Goal: Find specific page/section: Find specific page/section

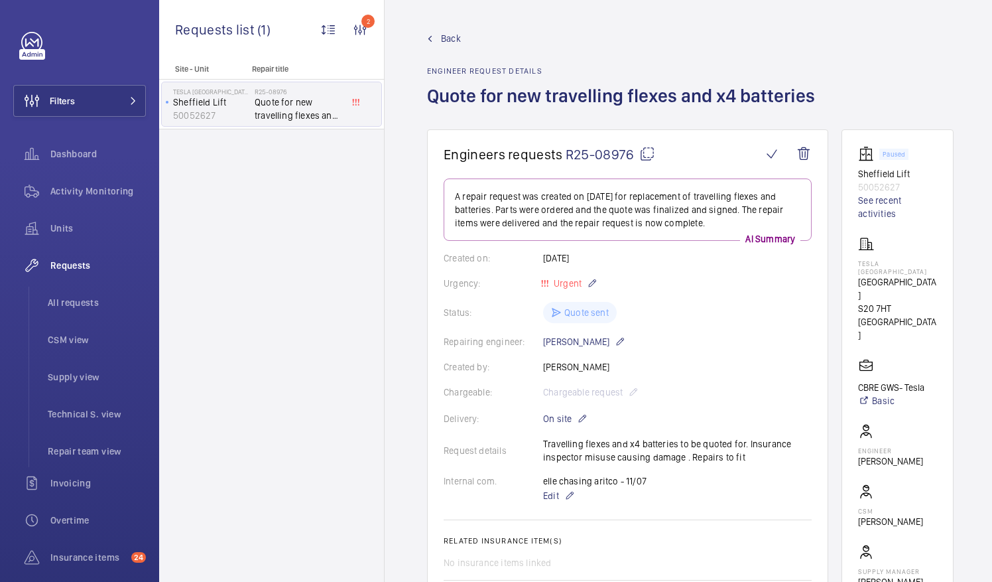
scroll to position [66, 0]
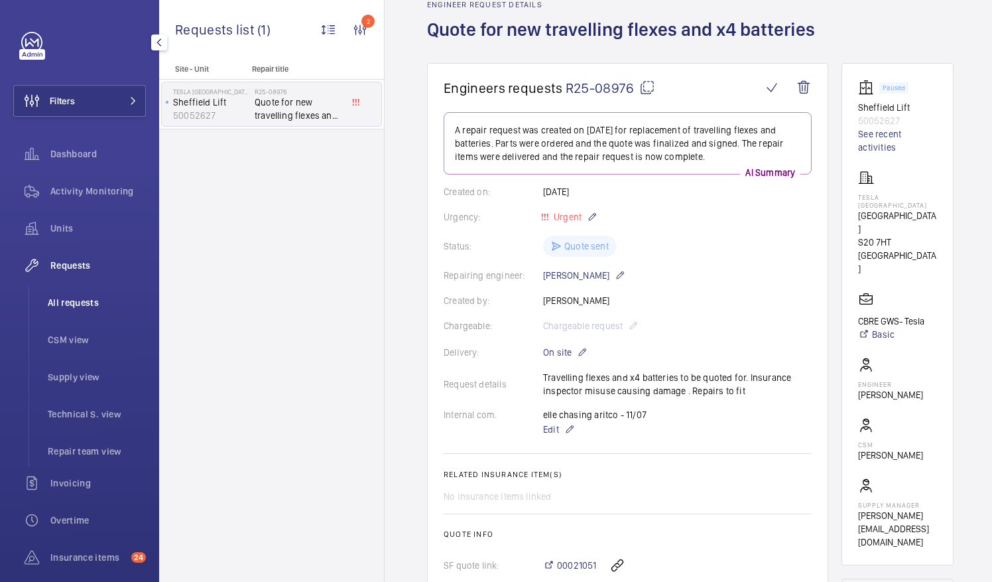
click at [60, 302] on span "All requests" at bounding box center [97, 302] width 98 height 13
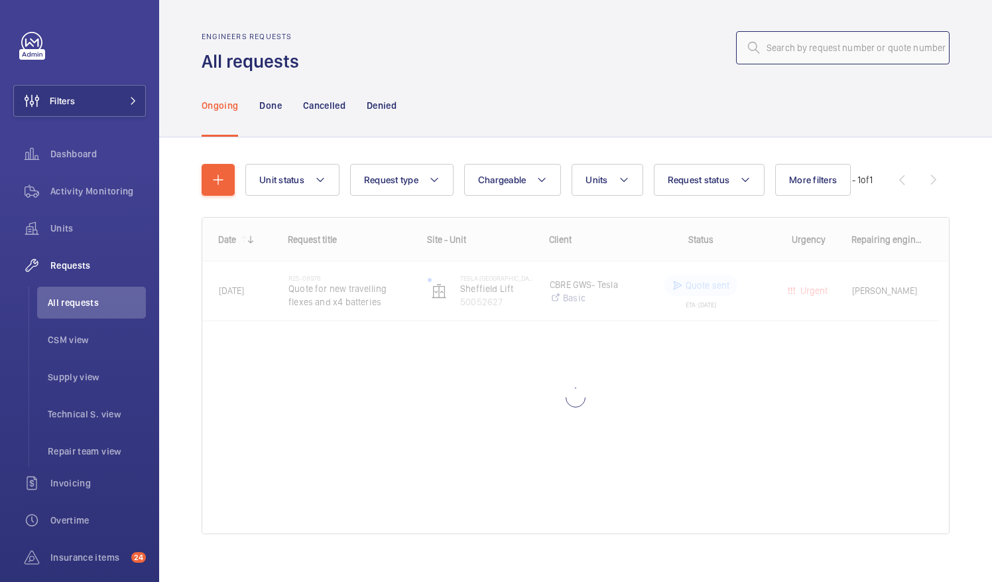
click at [773, 50] on input "text" at bounding box center [843, 47] width 214 height 33
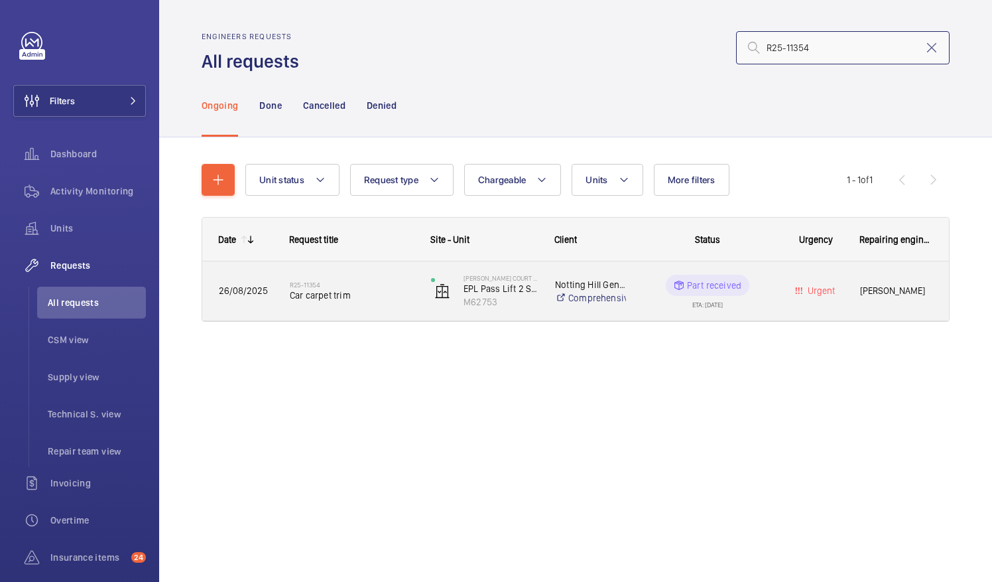
type input "R25-11354"
click at [330, 294] on span "Car carpet trim" at bounding box center [352, 294] width 124 height 13
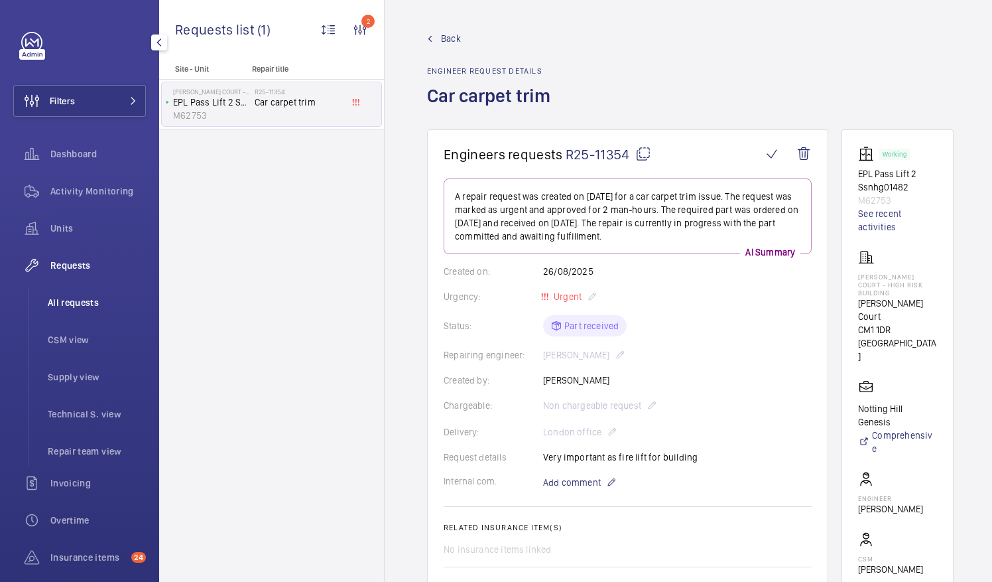
click at [74, 298] on span "All requests" at bounding box center [97, 302] width 98 height 13
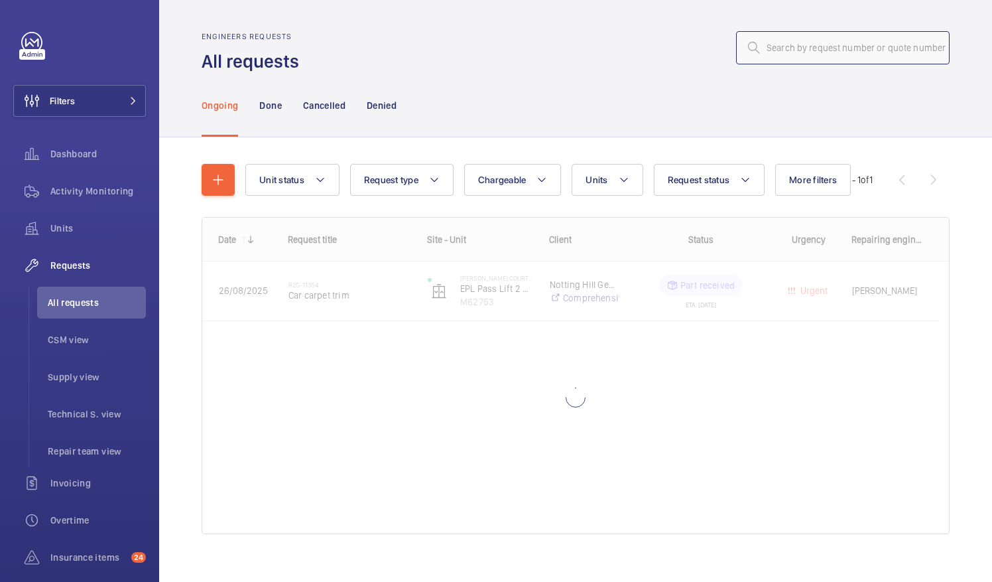
click at [783, 46] on input "text" at bounding box center [843, 47] width 214 height 33
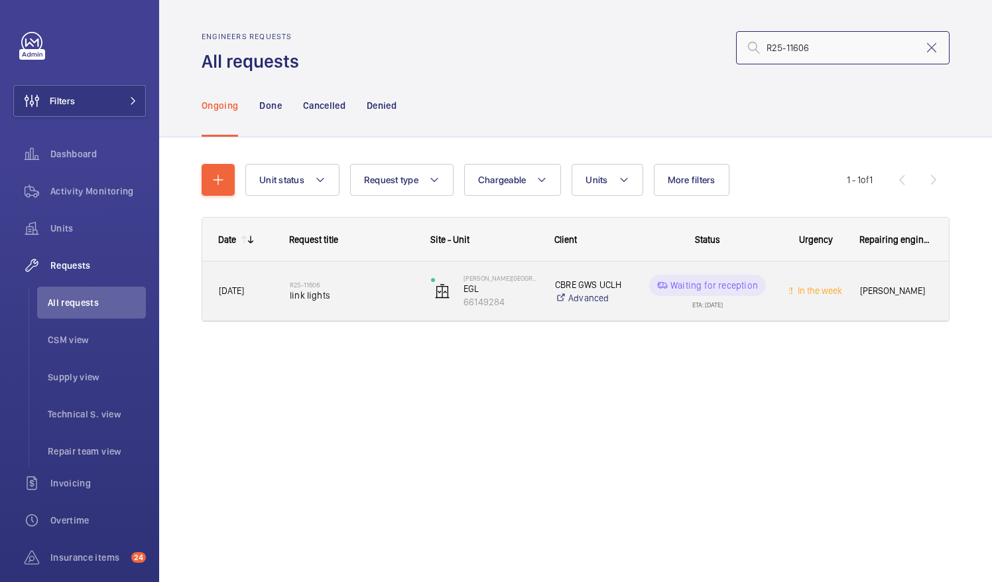
type input "R25-11606"
click at [308, 296] on span "link lights" at bounding box center [352, 294] width 124 height 13
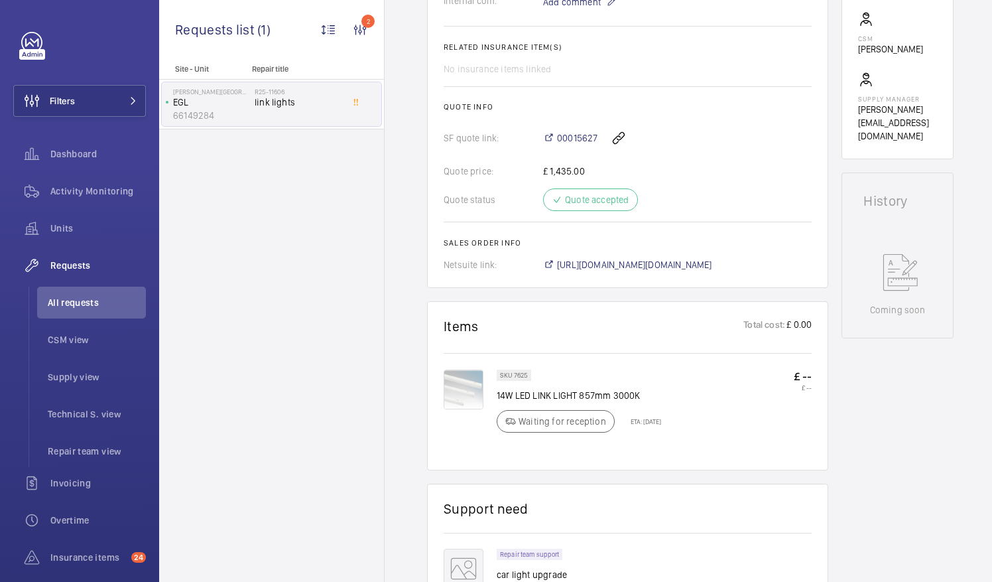
scroll to position [464, 0]
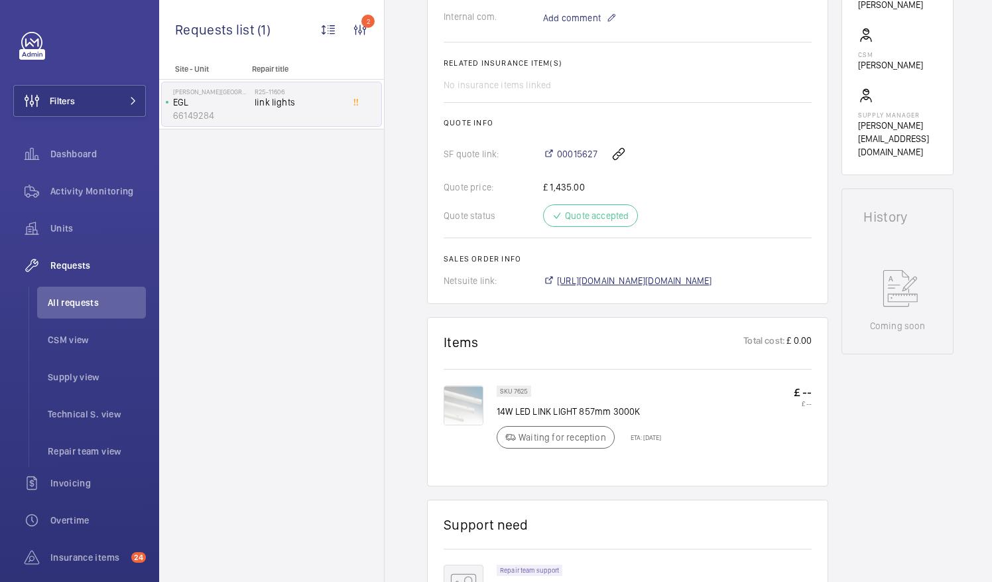
click at [668, 277] on span "[URL][DOMAIN_NAME][DOMAIN_NAME]" at bounding box center [634, 280] width 155 height 13
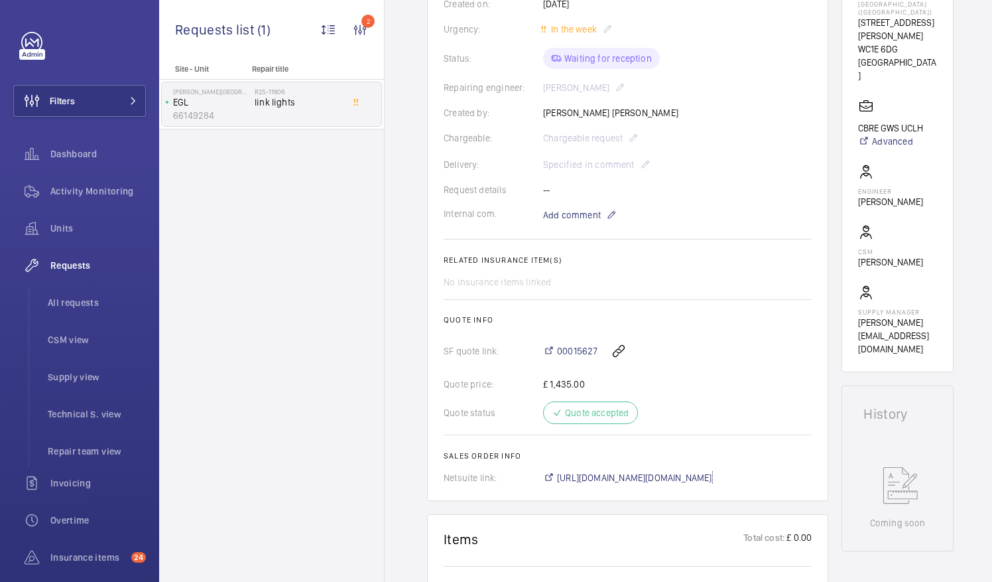
scroll to position [265, 0]
